Goal: Information Seeking & Learning: Check status

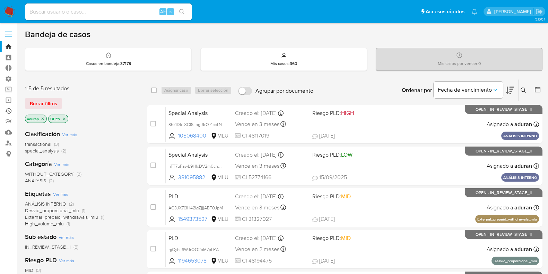
click at [7, 109] on link "Ejecuciones automáticas" at bounding box center [41, 110] width 83 height 11
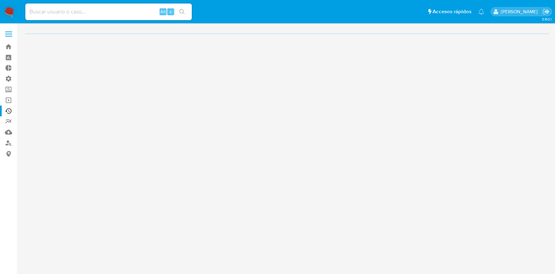
click at [8, 119] on link "Reportes" at bounding box center [41, 121] width 83 height 11
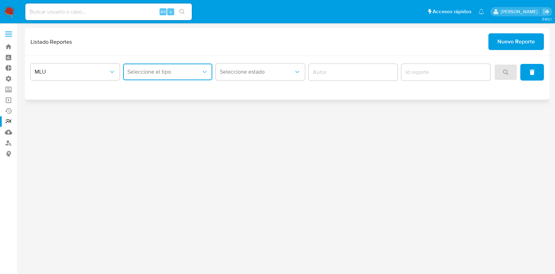
click at [182, 71] on span "Seleccione el tipo" at bounding box center [164, 71] width 74 height 7
click at [173, 87] on div "Circunstanciado" at bounding box center [165, 90] width 77 height 17
click at [503, 68] on span "search" at bounding box center [506, 72] width 6 height 15
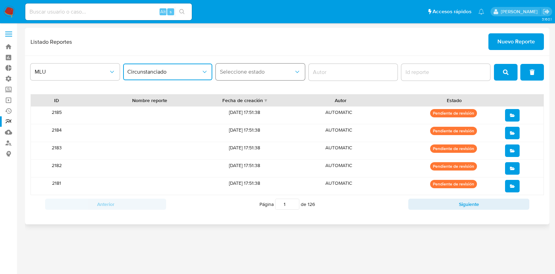
click at [253, 79] on button "Seleccione estado" at bounding box center [260, 71] width 89 height 17
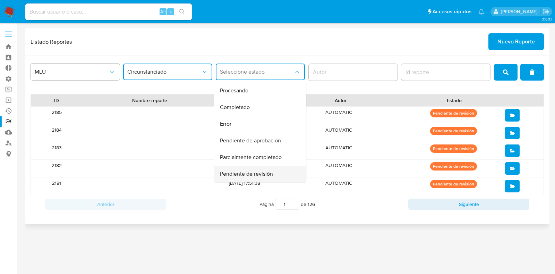
click at [277, 171] on div "Pendiente de revisión" at bounding box center [258, 173] width 77 height 17
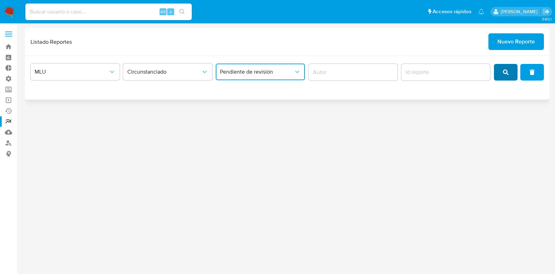
click at [498, 78] on button "search" at bounding box center [506, 72] width 24 height 17
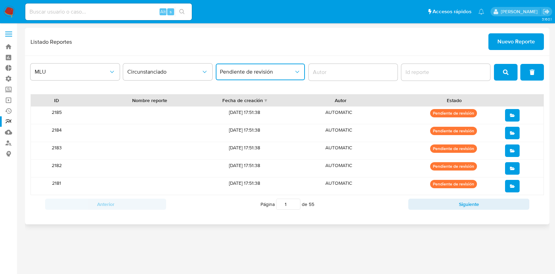
click at [287, 206] on input "1" at bounding box center [288, 203] width 24 height 11
click at [439, 206] on button "Siguiente" at bounding box center [468, 203] width 121 height 11
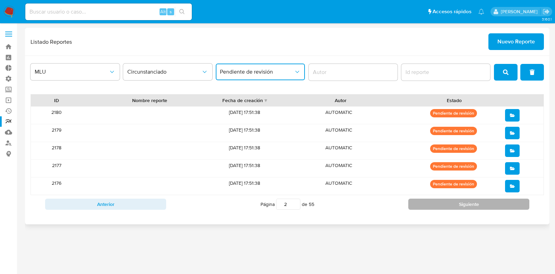
click at [439, 206] on button "Siguiente" at bounding box center [468, 203] width 121 height 11
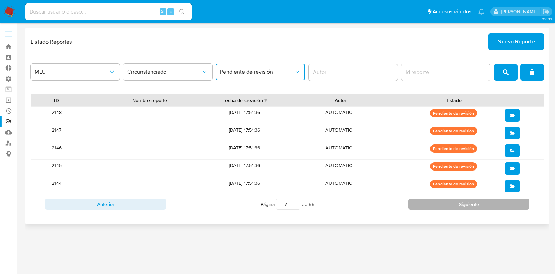
click at [439, 206] on button "Siguiente" at bounding box center [468, 203] width 121 height 11
drag, startPoint x: 291, startPoint y: 205, endPoint x: 258, endPoint y: 216, distance: 34.7
click at [258, 216] on div "MLU Circunstanciado Pendiente de revisión ID Nombre reporte Fecha de creación A…" at bounding box center [287, 140] width 524 height 168
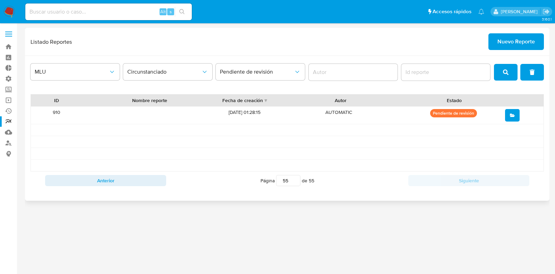
click at [238, 110] on span "[DATE] 01:28:15" at bounding box center [245, 112] width 32 height 7
drag, startPoint x: 290, startPoint y: 180, endPoint x: 202, endPoint y: 186, distance: 87.9
click at [202, 186] on div "Página 55 de 55" at bounding box center [287, 180] width 242 height 13
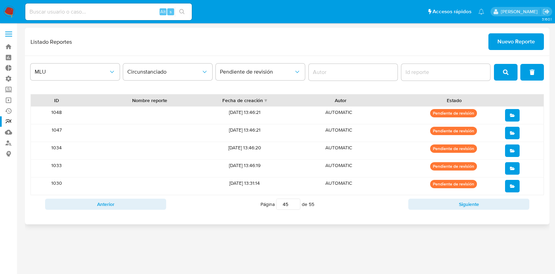
drag, startPoint x: 286, startPoint y: 203, endPoint x: 217, endPoint y: 204, distance: 68.7
click at [217, 204] on div "Página 45 de 55" at bounding box center [287, 203] width 242 height 13
click at [160, 204] on button "Anterior" at bounding box center [105, 203] width 121 height 11
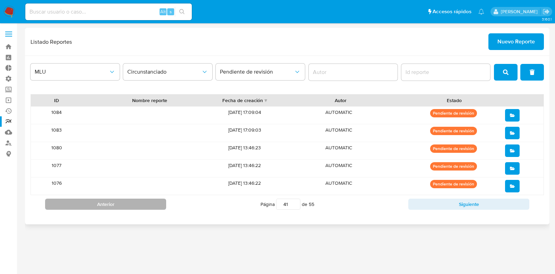
click at [160, 204] on button "Anterior" at bounding box center [105, 203] width 121 height 11
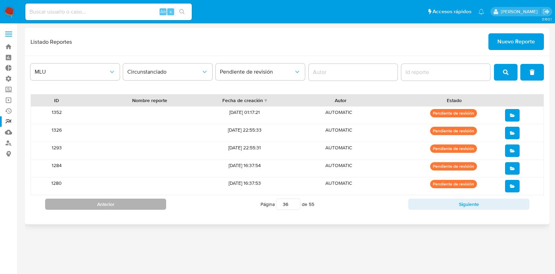
click at [160, 204] on button "Anterior" at bounding box center [105, 203] width 121 height 11
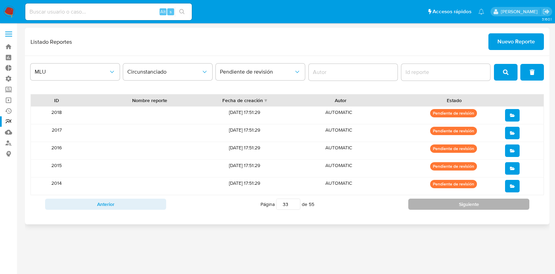
click at [429, 198] on button "Siguiente" at bounding box center [468, 203] width 121 height 11
drag, startPoint x: 286, startPoint y: 201, endPoint x: 241, endPoint y: 202, distance: 45.8
click at [241, 202] on div "Página 35 de 55" at bounding box center [287, 203] width 242 height 13
type input "1"
